Goal: Information Seeking & Learning: Learn about a topic

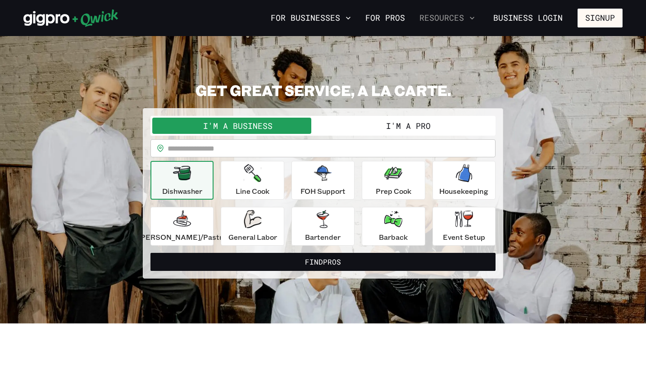
click at [446, 23] on button "Resources" at bounding box center [447, 17] width 63 height 15
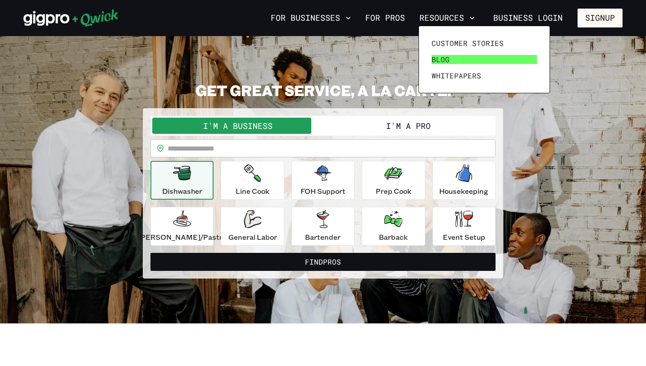
click at [442, 62] on span "Blog" at bounding box center [440, 59] width 18 height 9
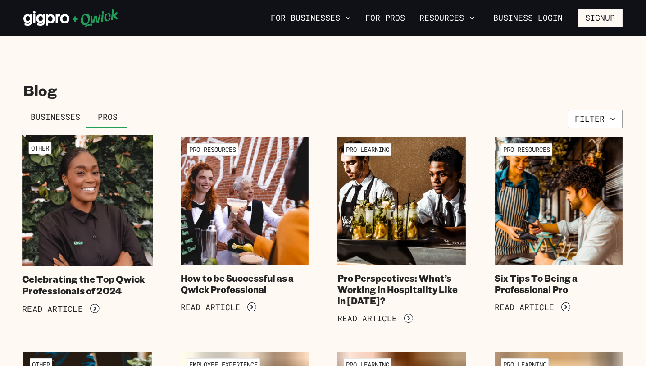
click at [125, 186] on img at bounding box center [87, 200] width 131 height 131
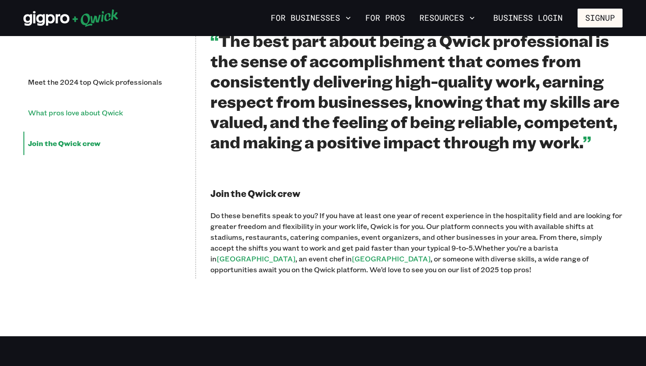
click at [81, 112] on li "What pros love about Qwick" at bounding box center [102, 112] width 158 height 23
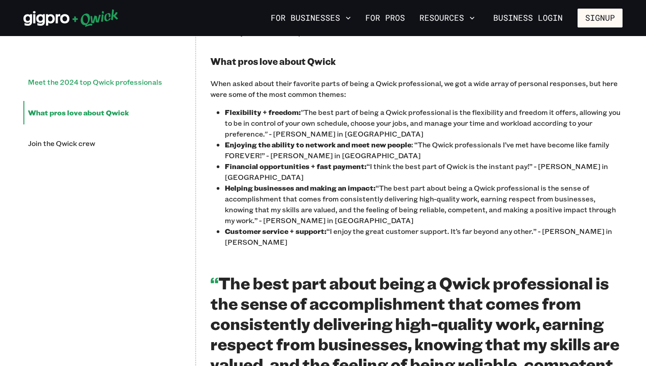
click at [82, 85] on li "Meet the 2024 top Qwick professionals" at bounding box center [102, 81] width 158 height 23
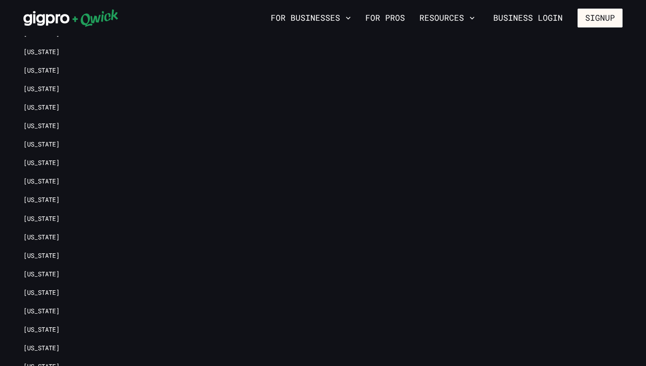
scroll to position [2572, 0]
